Goal: Task Accomplishment & Management: Complete application form

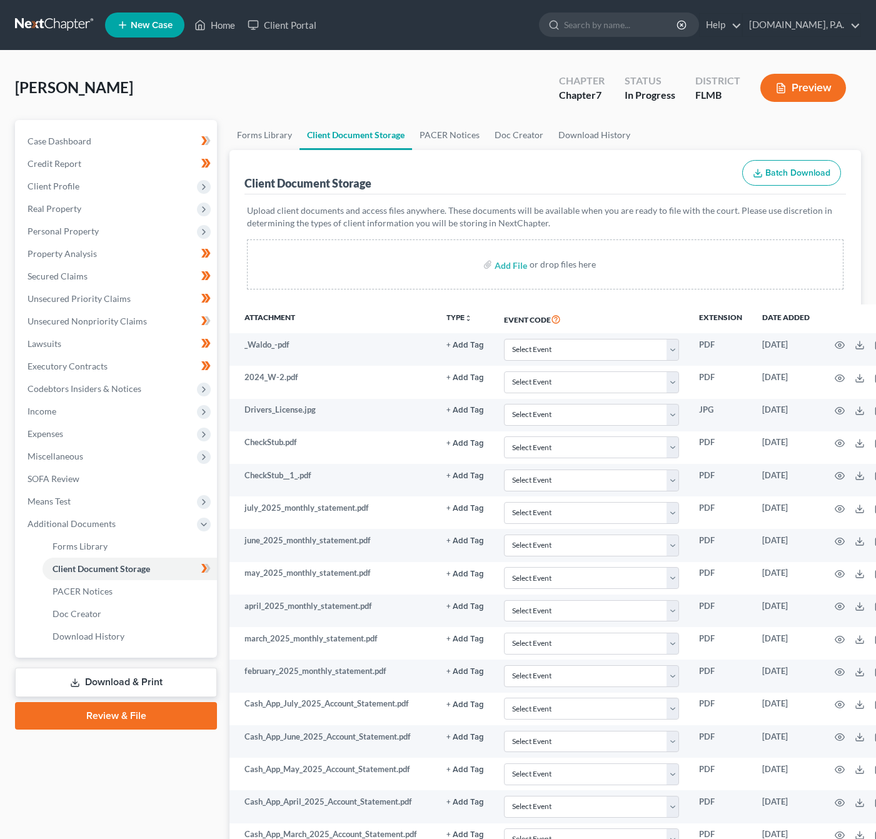
select select "4"
select select "9"
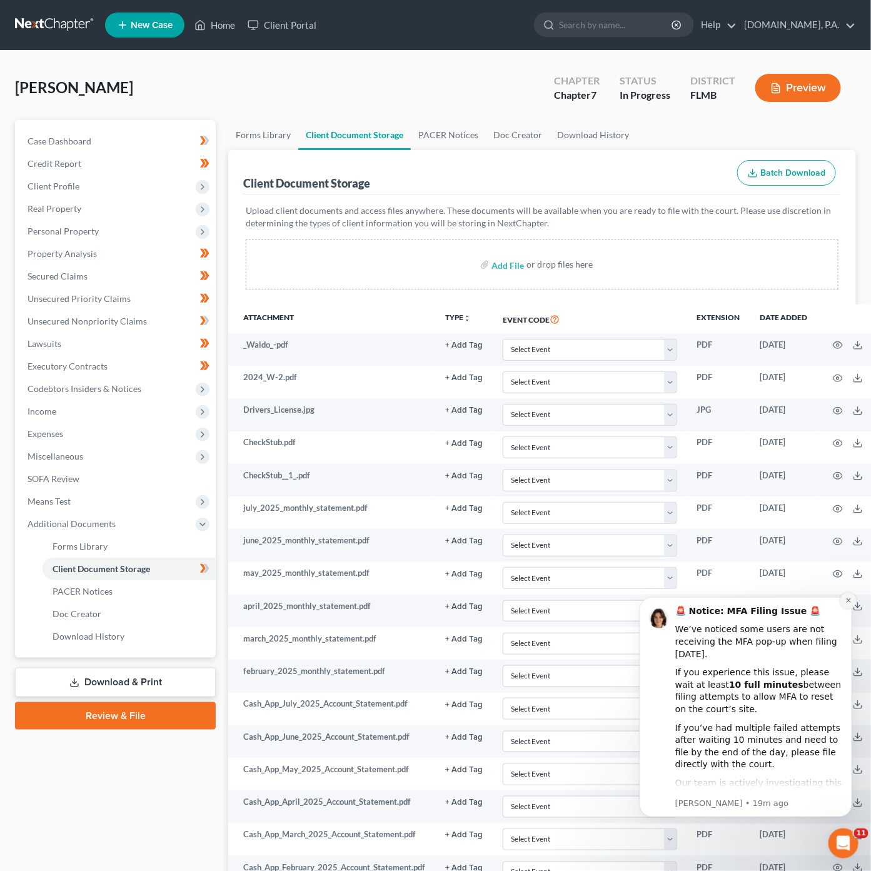
click at [846, 601] on icon "Dismiss notification" at bounding box center [848, 600] width 7 height 7
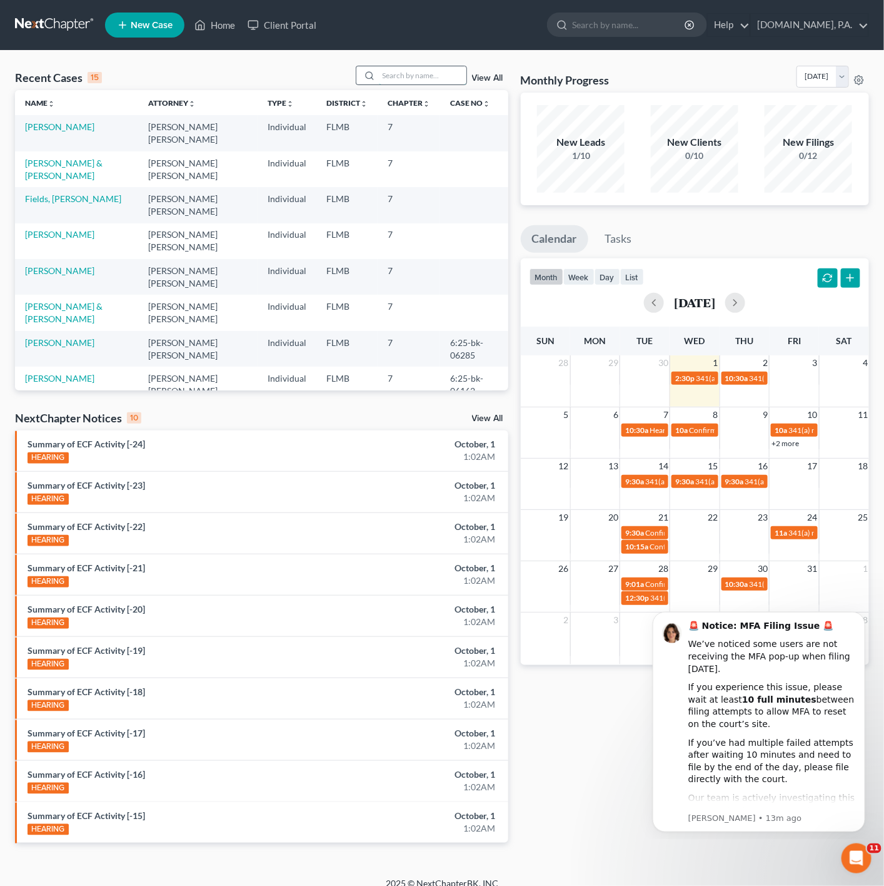
click at [422, 76] on input "search" at bounding box center [423, 75] width 88 height 18
type input "N"
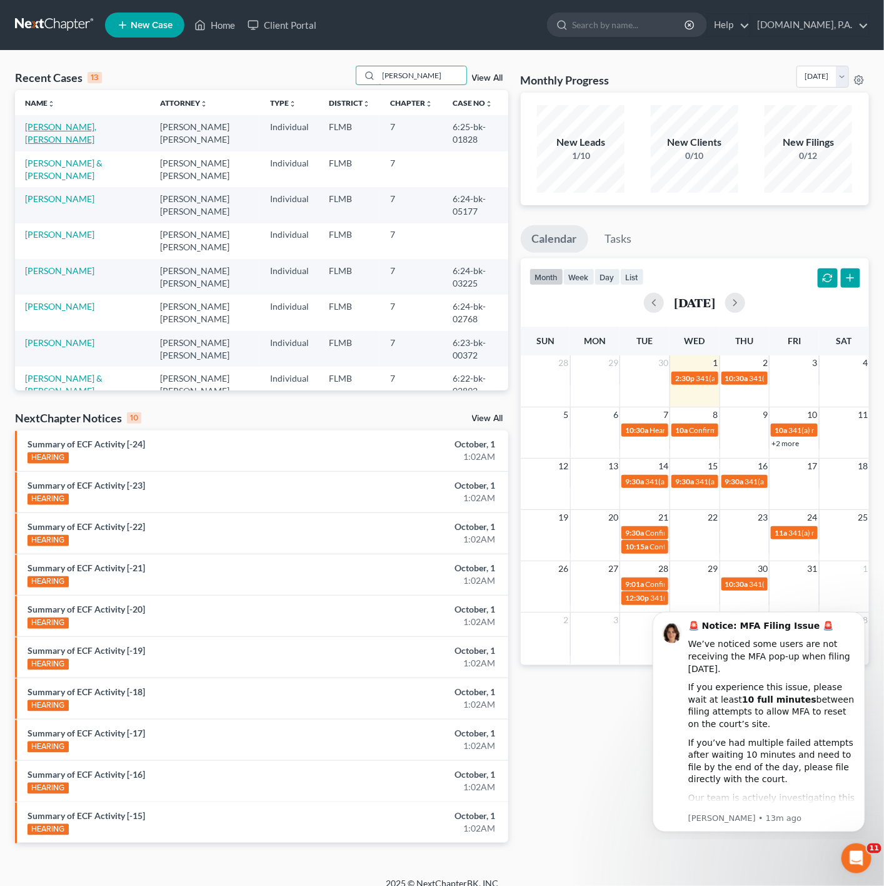
type input "Maria"
click at [96, 124] on link "Rodriguez Hernandez, Maria" at bounding box center [60, 132] width 71 height 23
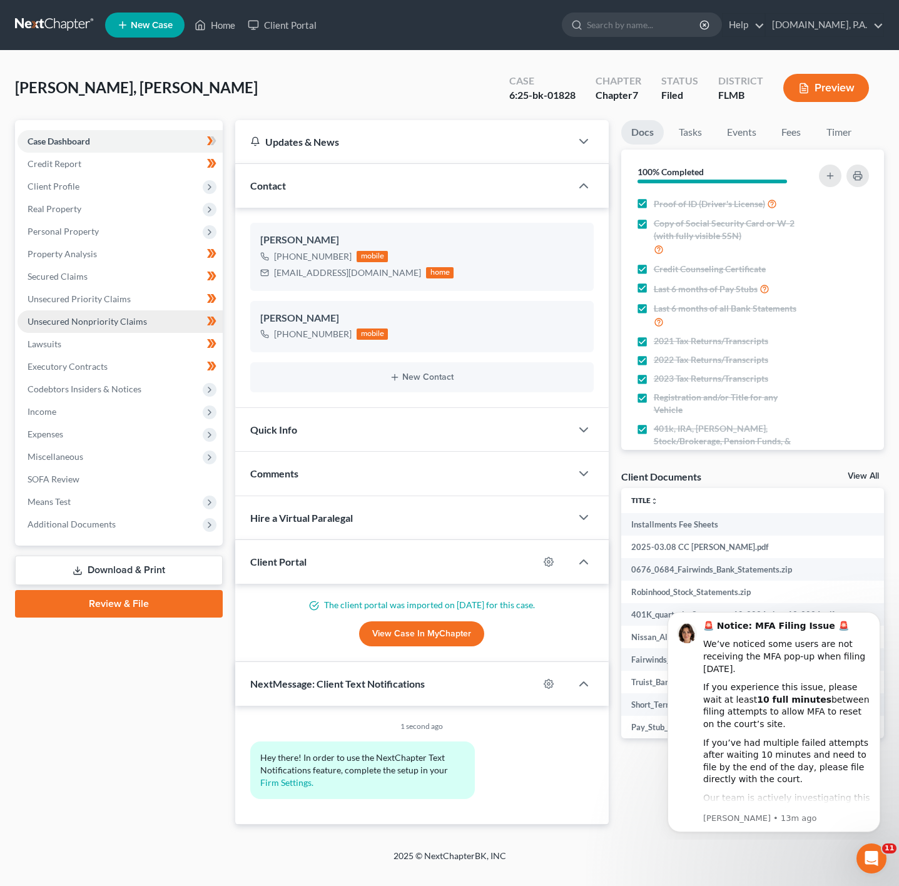
click at [129, 321] on span "Unsecured Nonpriority Claims" at bounding box center [87, 321] width 119 height 11
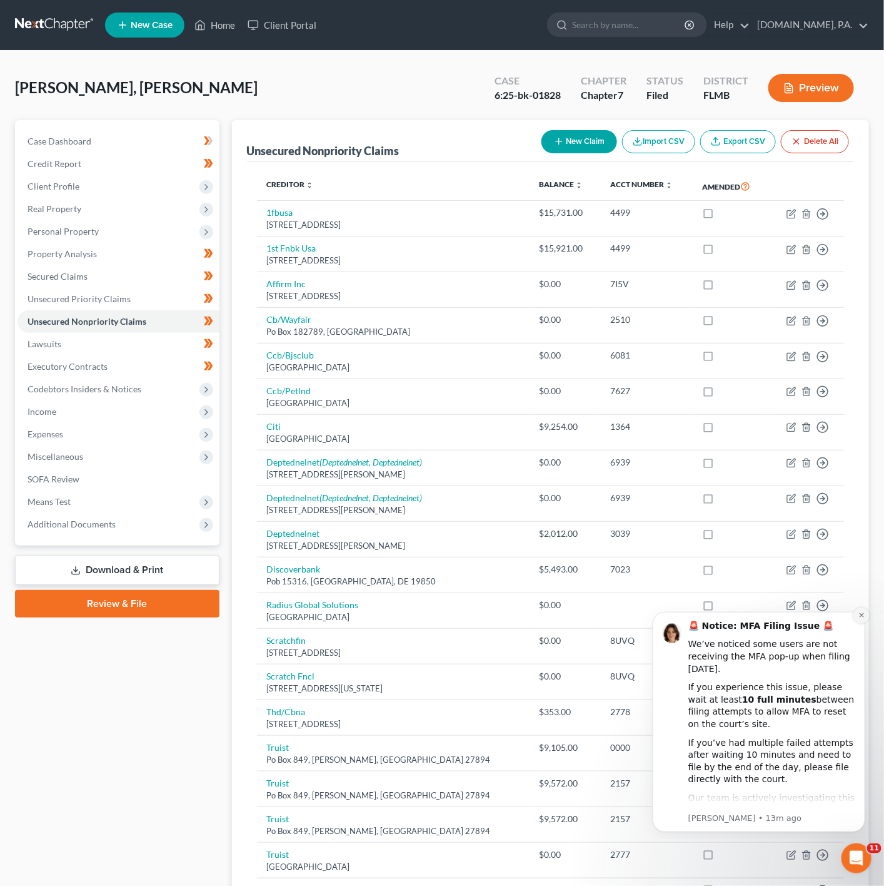
click at [861, 612] on icon "Dismiss notification" at bounding box center [861, 614] width 7 height 7
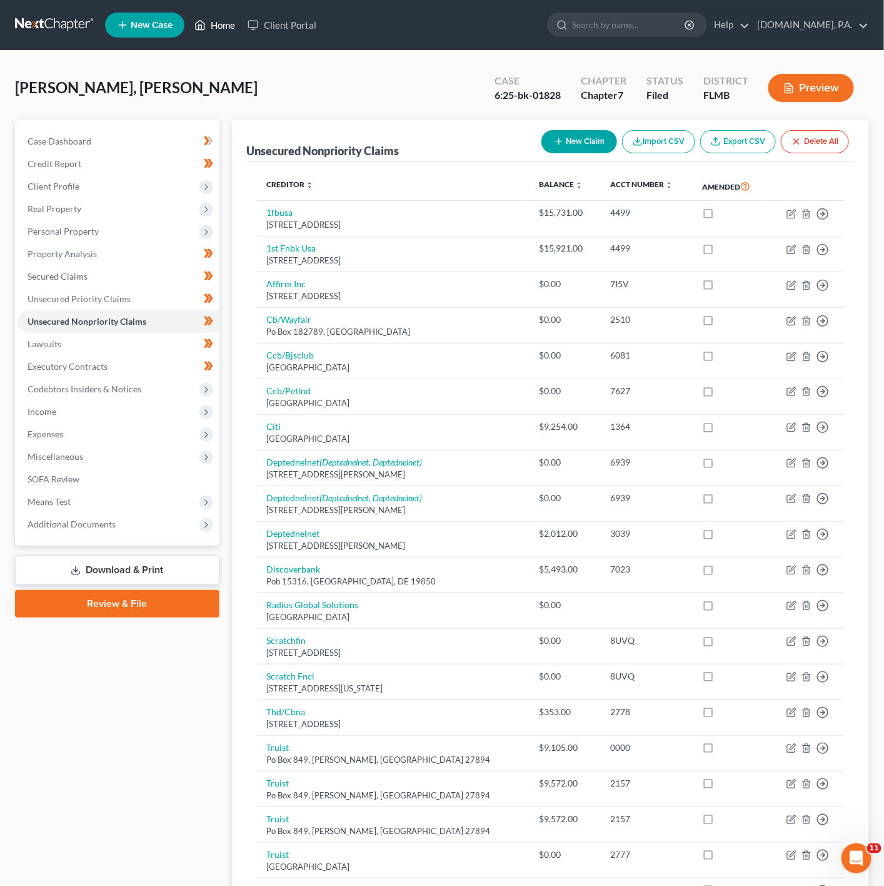
click at [233, 24] on link "Home" at bounding box center [214, 25] width 53 height 23
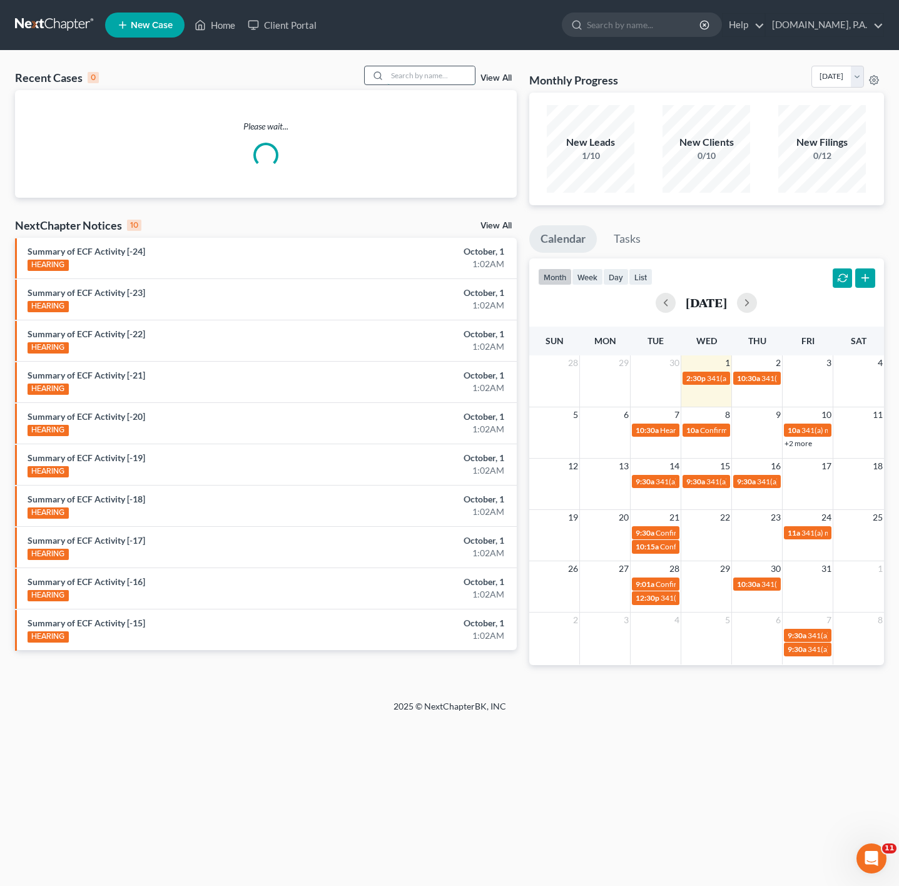
click at [432, 75] on input "search" at bounding box center [431, 75] width 88 height 18
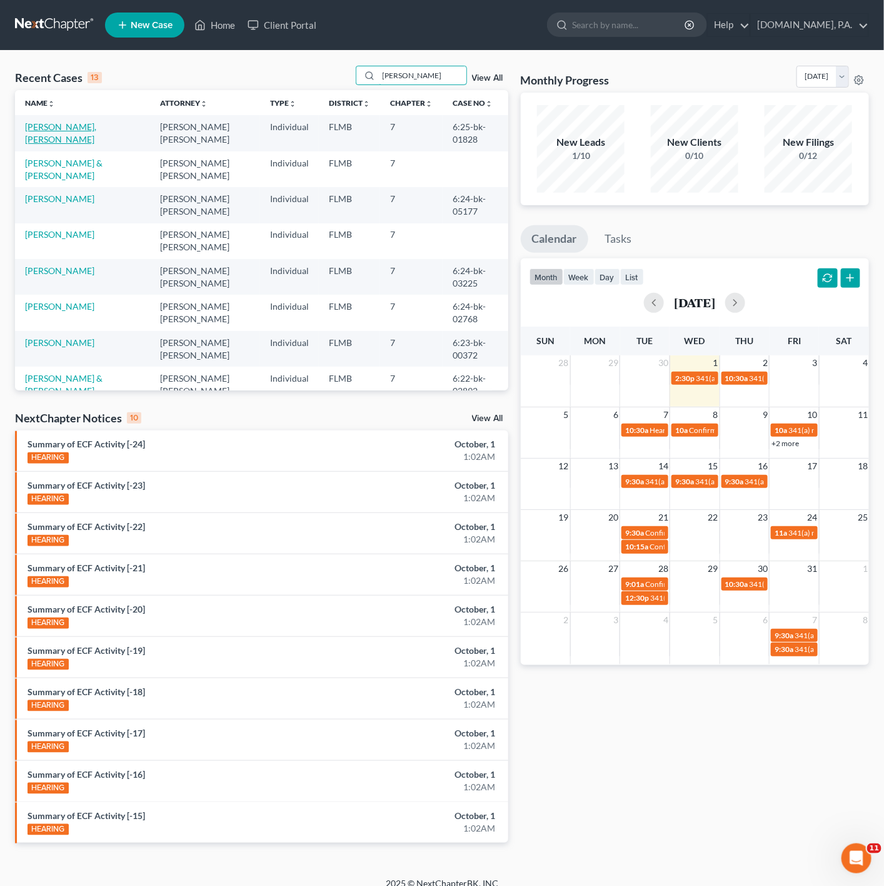
type input "maria"
click at [86, 128] on link "Rodriguez Hernandez, Maria" at bounding box center [60, 132] width 71 height 23
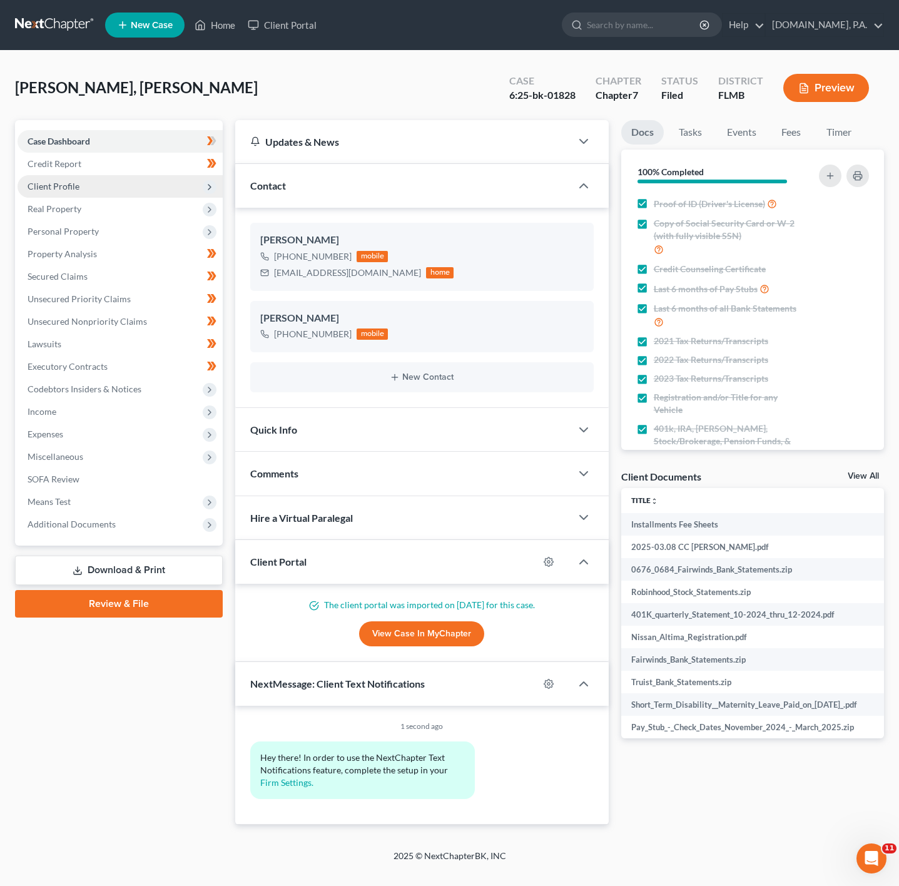
click at [186, 180] on span "Client Profile" at bounding box center [120, 186] width 205 height 23
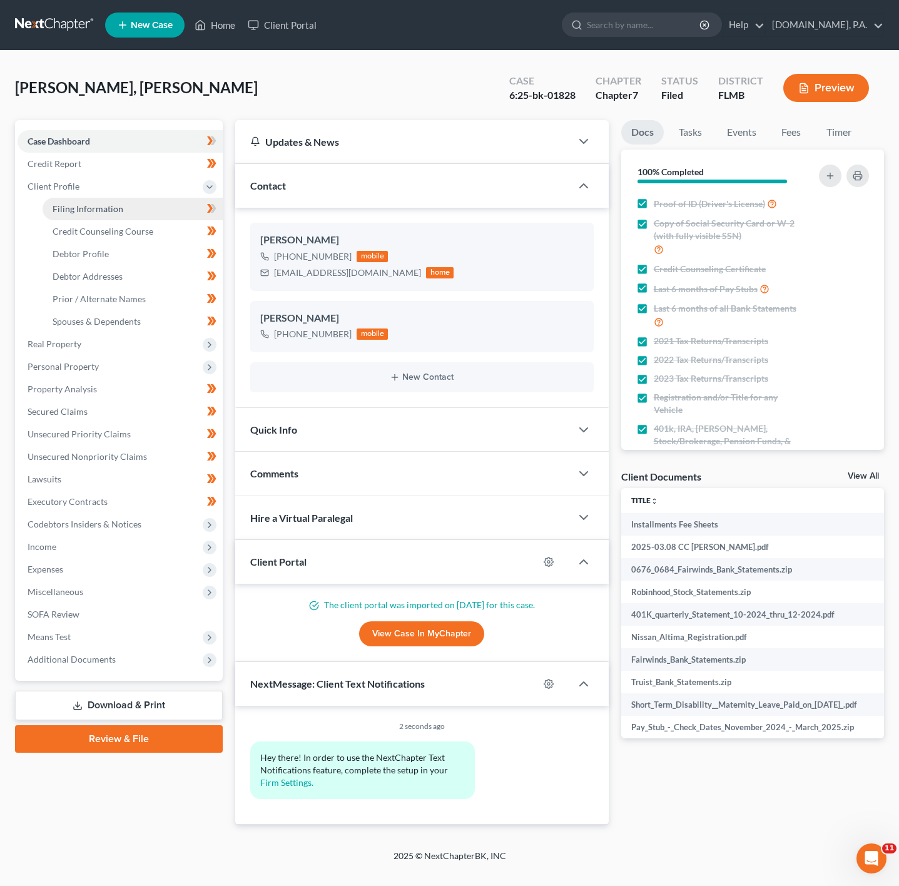
click at [169, 205] on link "Filing Information" at bounding box center [133, 209] width 180 height 23
select select "1"
select select "0"
select select "9"
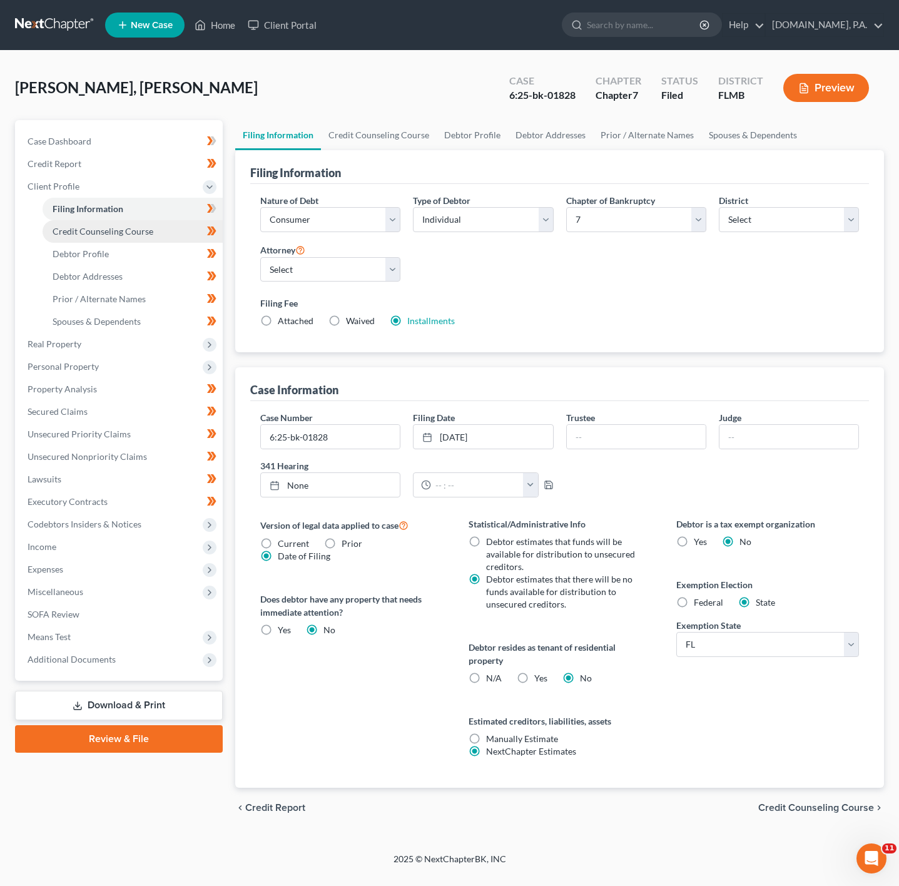
click at [128, 241] on link "Credit Counseling Course" at bounding box center [133, 231] width 180 height 23
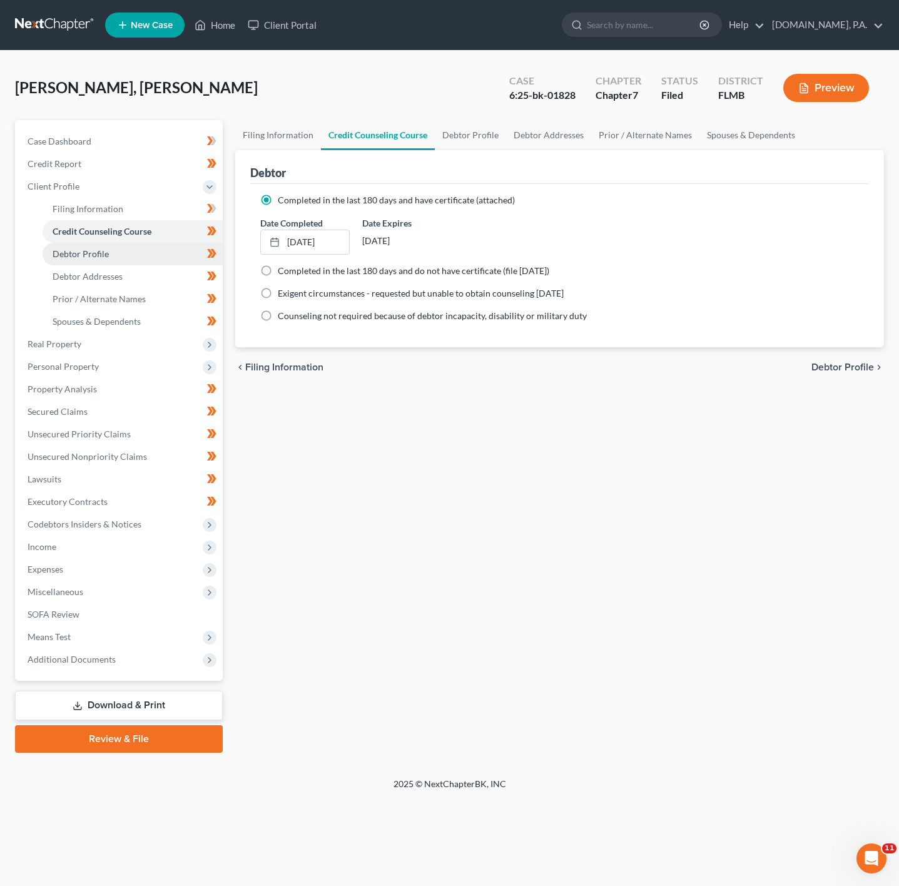
click at [121, 252] on link "Debtor Profile" at bounding box center [133, 254] width 180 height 23
select select "0"
select select "2"
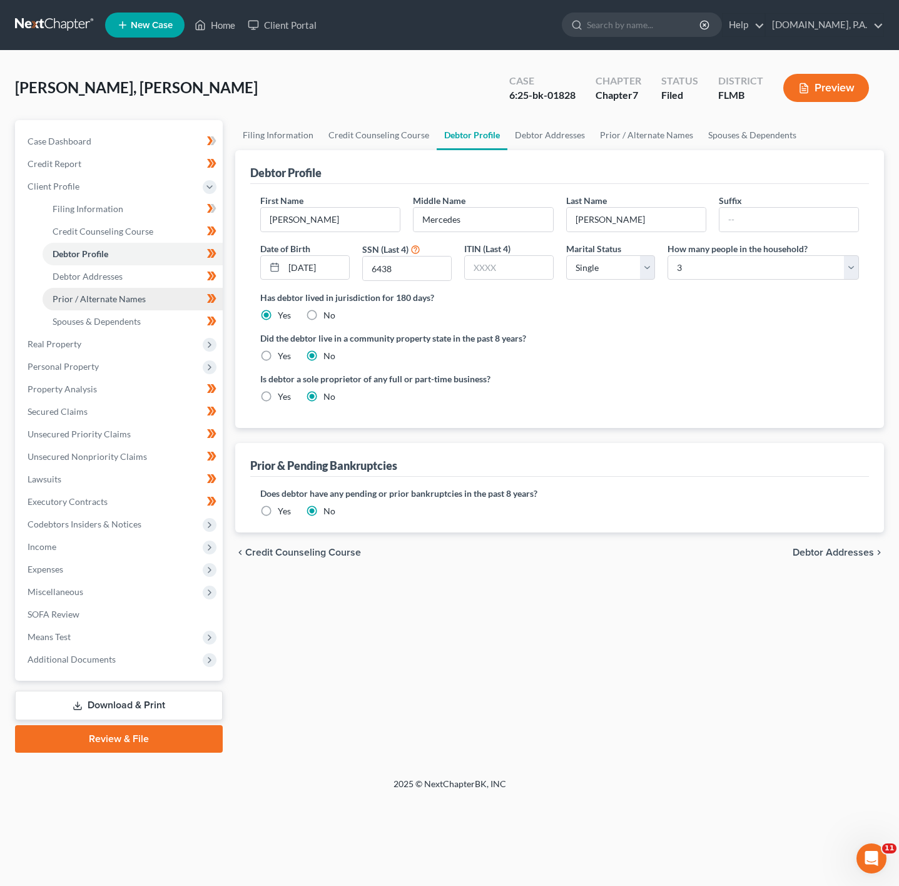
click at [81, 289] on link "Prior / Alternate Names" at bounding box center [133, 299] width 180 height 23
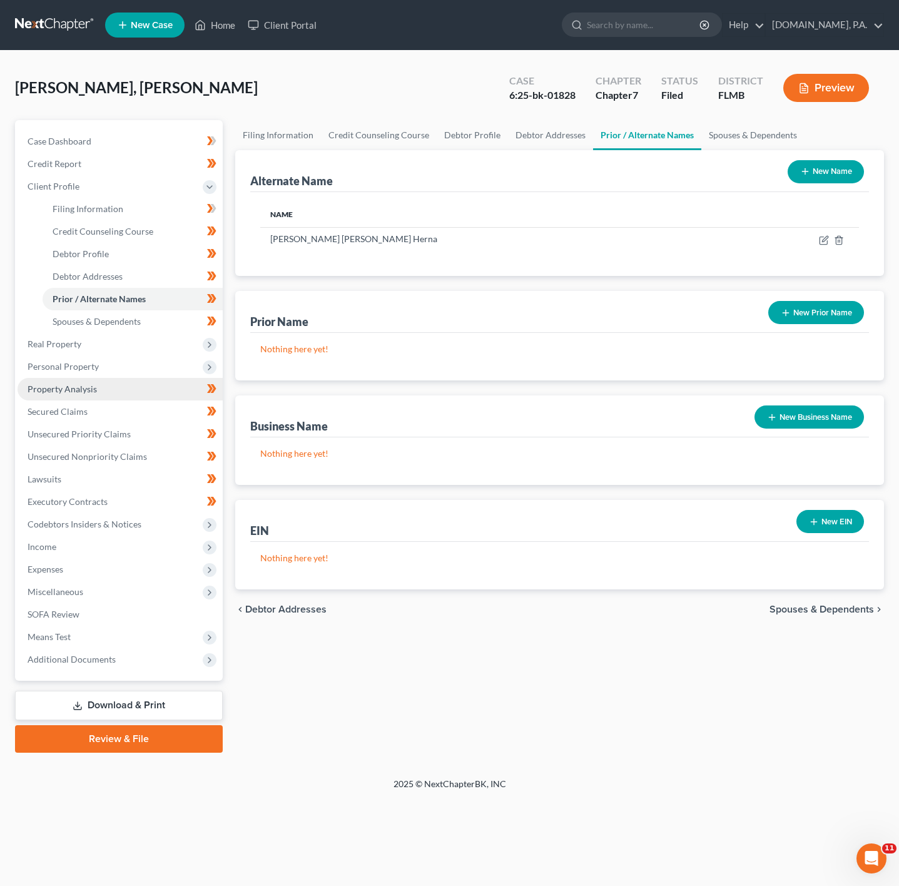
click at [66, 388] on span "Property Analysis" at bounding box center [62, 388] width 69 height 11
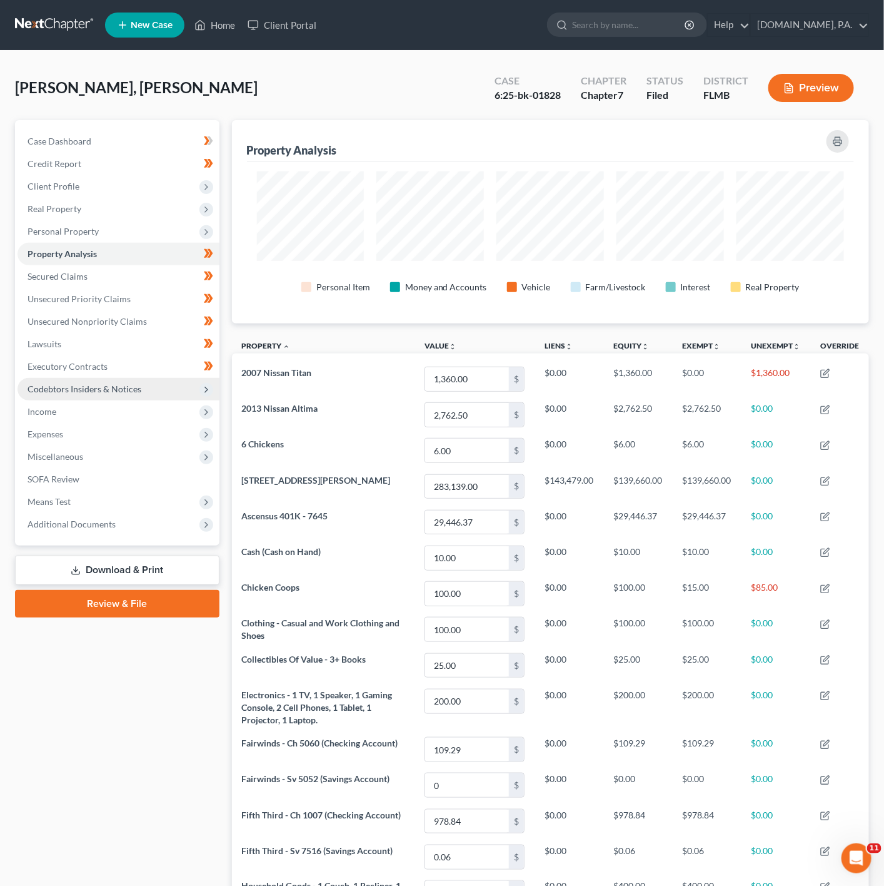
scroll to position [625203, 624768]
click at [88, 385] on span "Codebtors Insiders & Notices" at bounding box center [85, 388] width 114 height 11
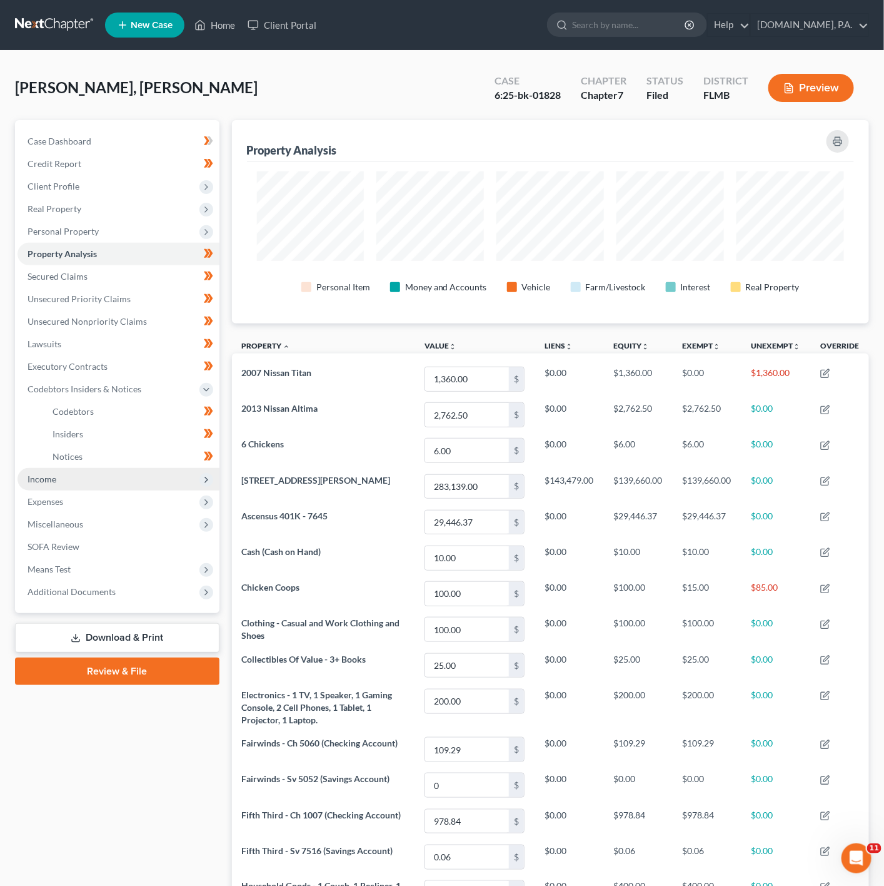
click at [149, 473] on span "Income" at bounding box center [119, 479] width 202 height 23
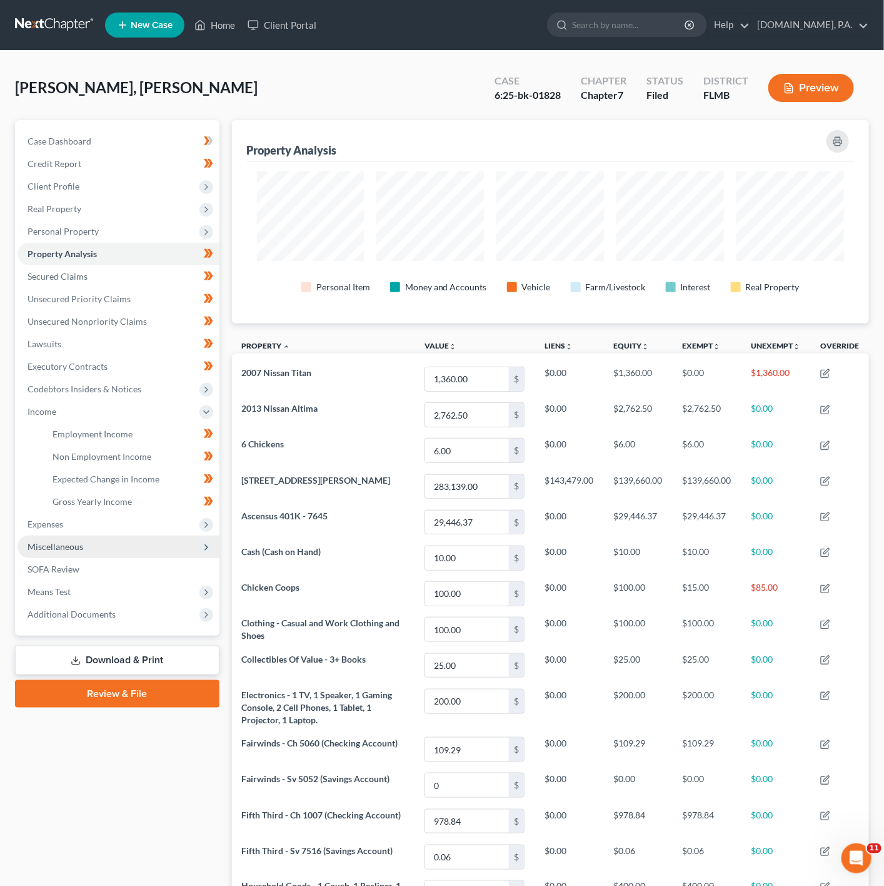
click at [182, 537] on span "Miscellaneous" at bounding box center [119, 546] width 202 height 23
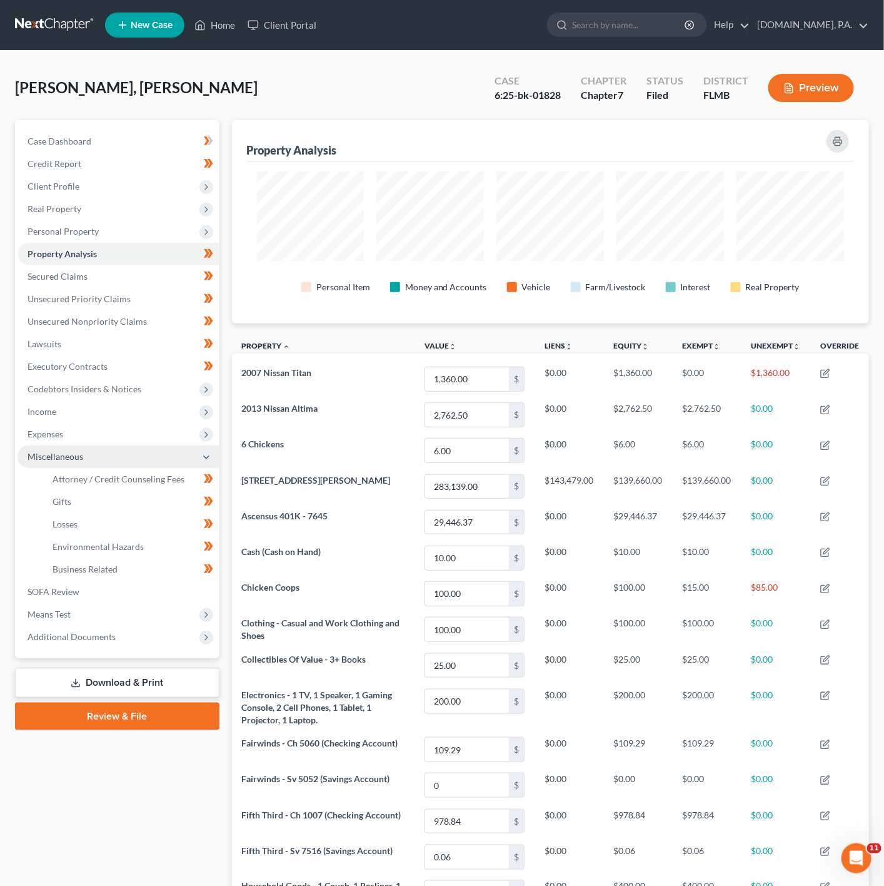
click at [158, 447] on span "Miscellaneous" at bounding box center [119, 456] width 202 height 23
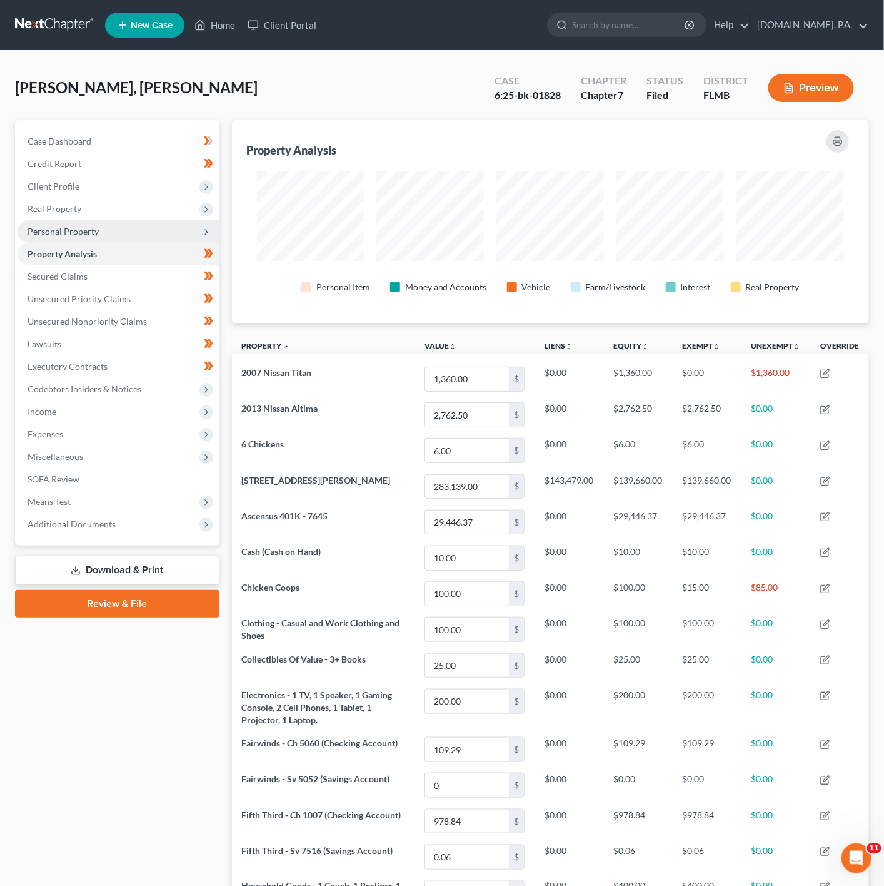
click at [173, 233] on span "Personal Property" at bounding box center [119, 231] width 202 height 23
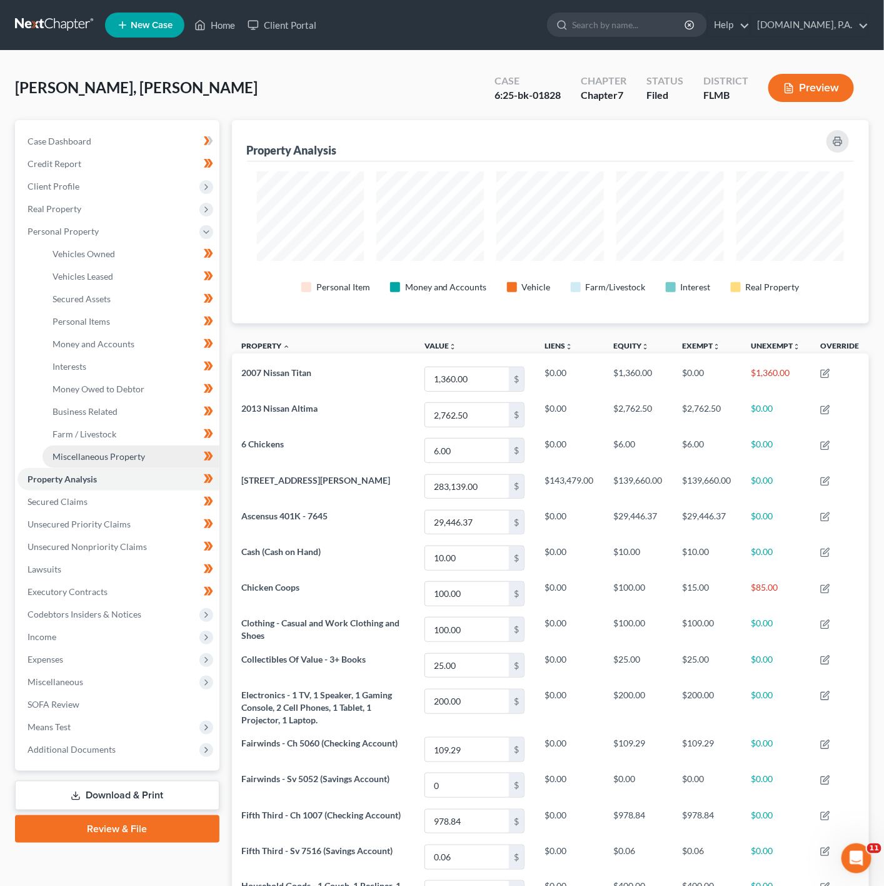
click at [84, 447] on link "Miscellaneous Property" at bounding box center [131, 456] width 177 height 23
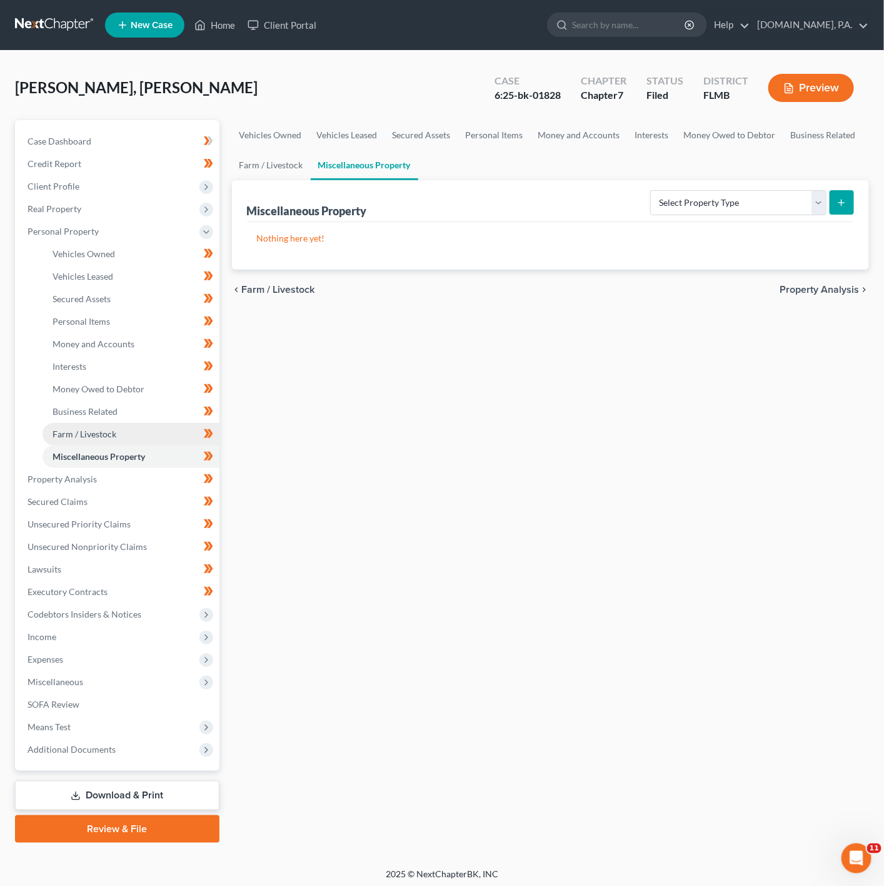
click at [101, 428] on span "Farm / Livestock" at bounding box center [85, 433] width 64 height 11
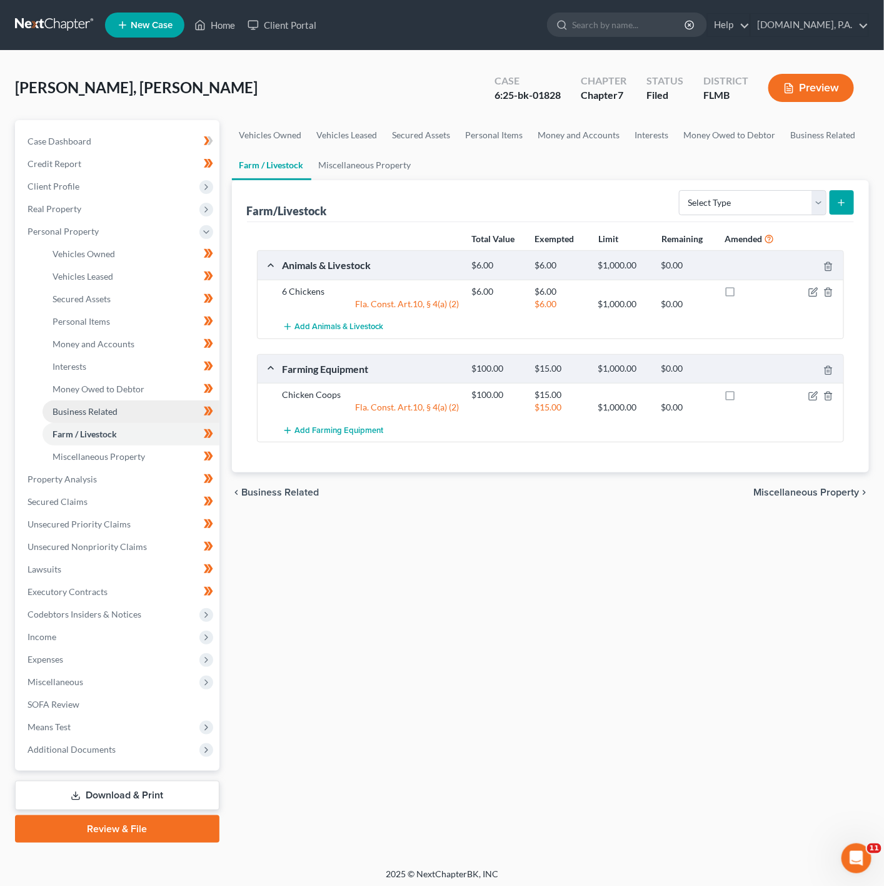
click at [113, 420] on link "Business Related" at bounding box center [131, 411] width 177 height 23
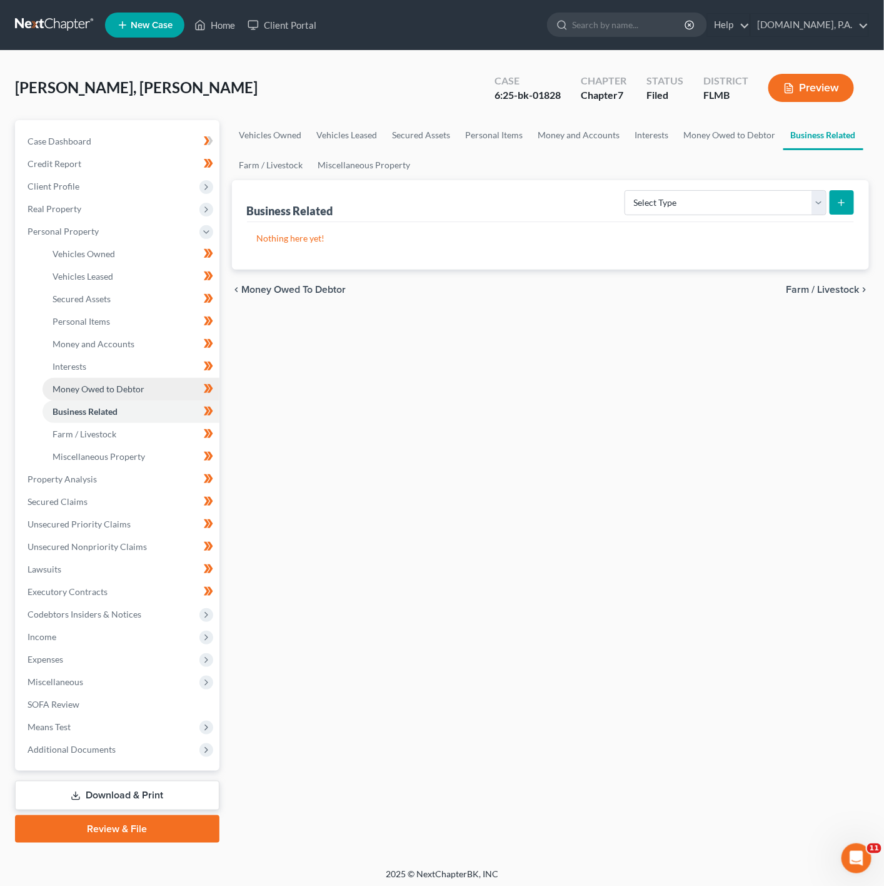
click at [136, 385] on span "Money Owed to Debtor" at bounding box center [99, 388] width 92 height 11
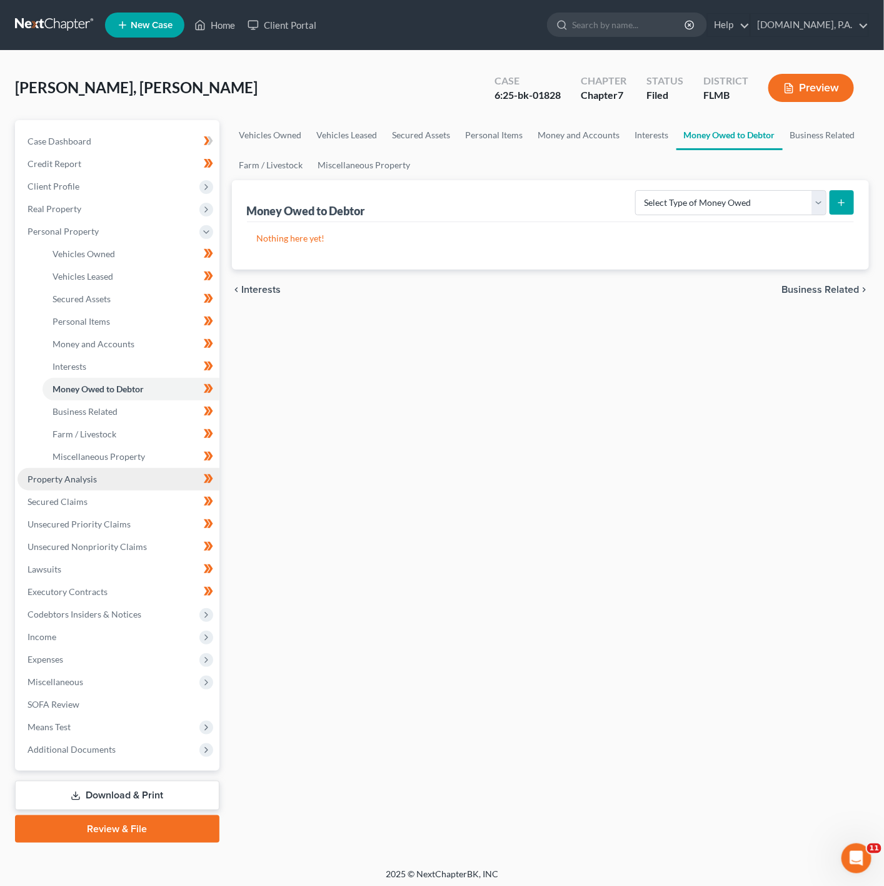
click at [130, 475] on link "Property Analysis" at bounding box center [119, 479] width 202 height 23
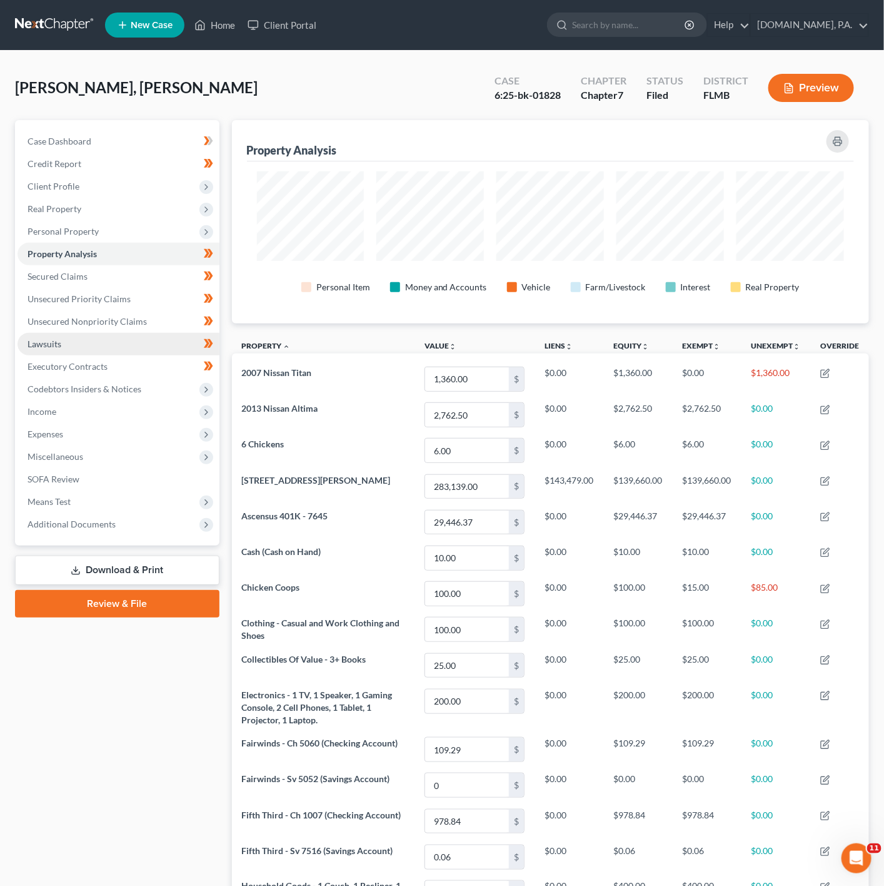
scroll to position [203, 638]
click at [75, 320] on span "Unsecured Nonpriority Claims" at bounding box center [87, 321] width 119 height 11
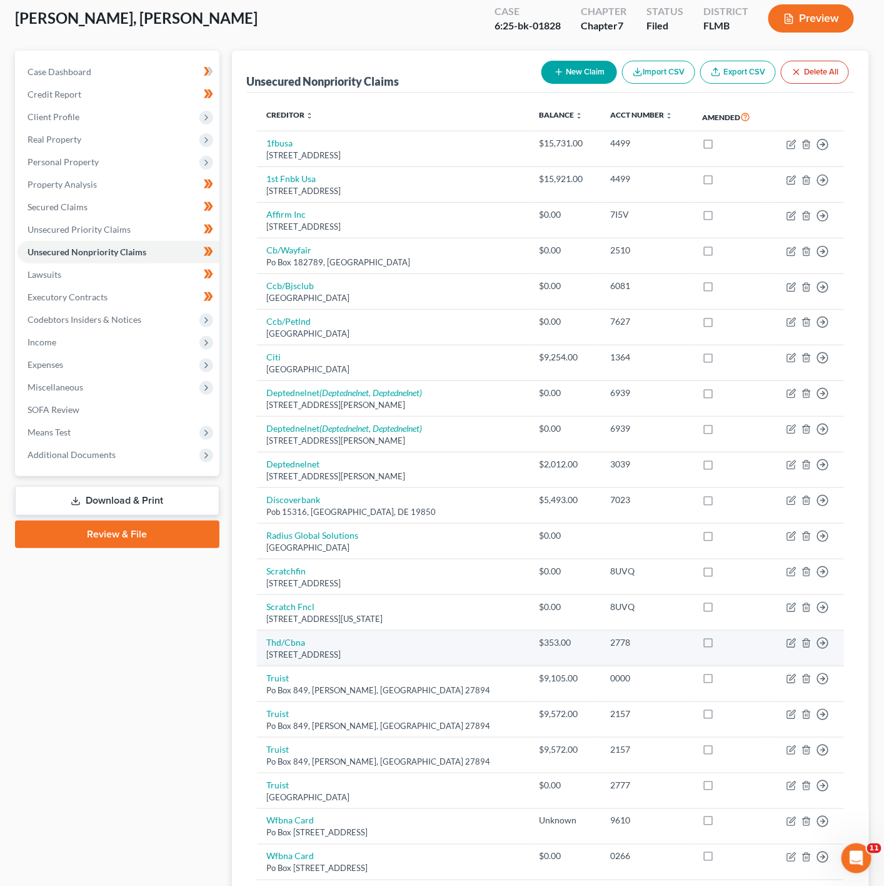
scroll to position [54, 0]
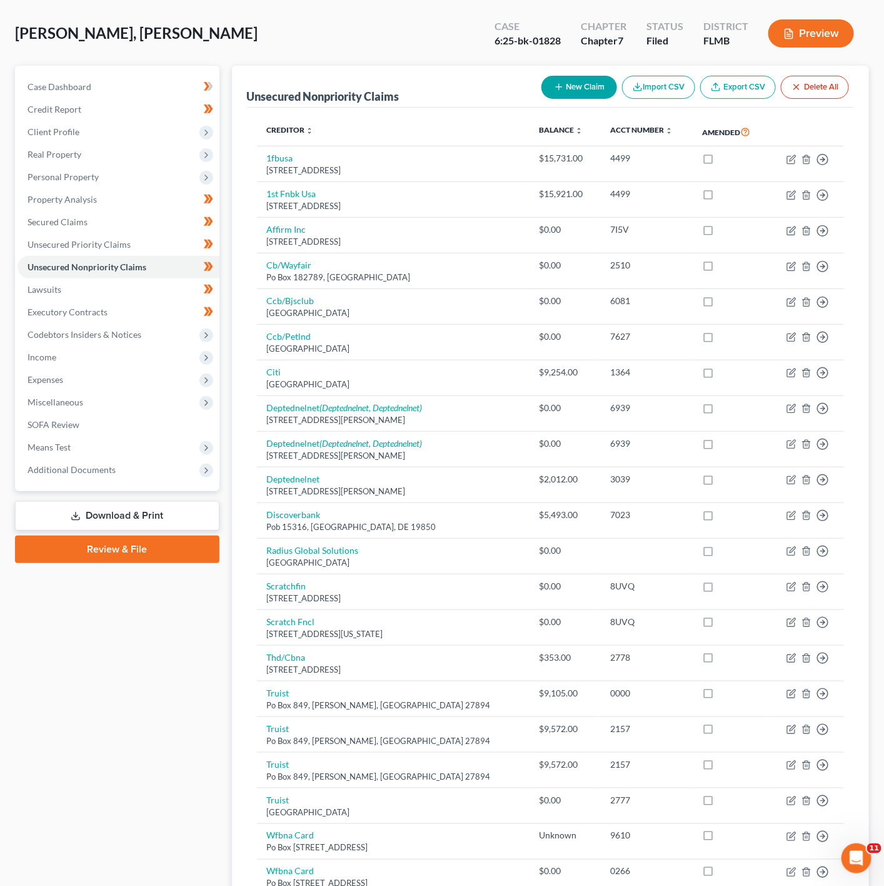
click at [228, 27] on div "Rodriguez Hernandez, Maria Upgraded Case 6:25-bk-01828 Chapter Chapter 7 Status…" at bounding box center [442, 38] width 854 height 54
